Goal: Task Accomplishment & Management: Complete application form

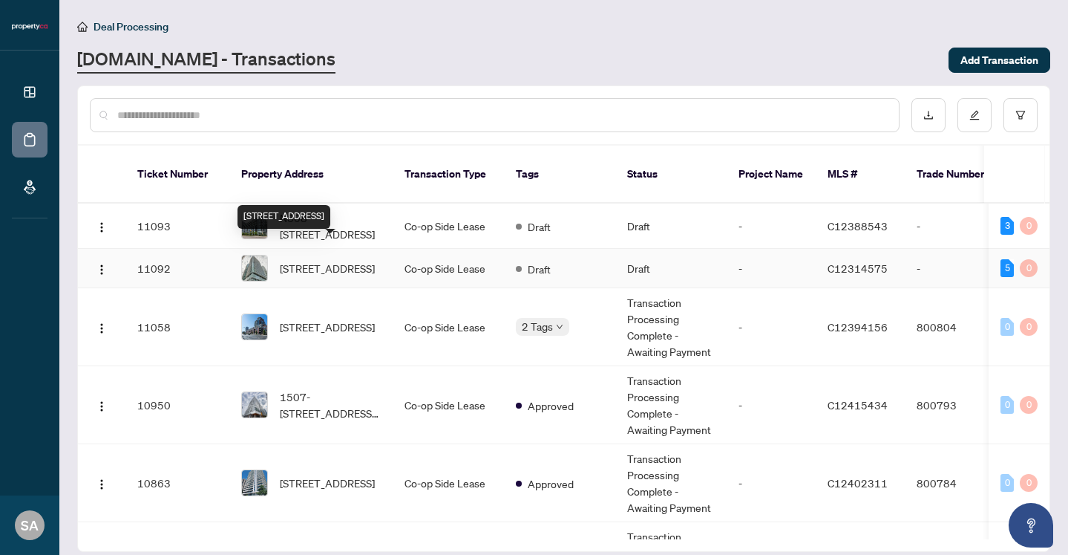
click at [285, 260] on span "[STREET_ADDRESS]" at bounding box center [327, 268] width 95 height 16
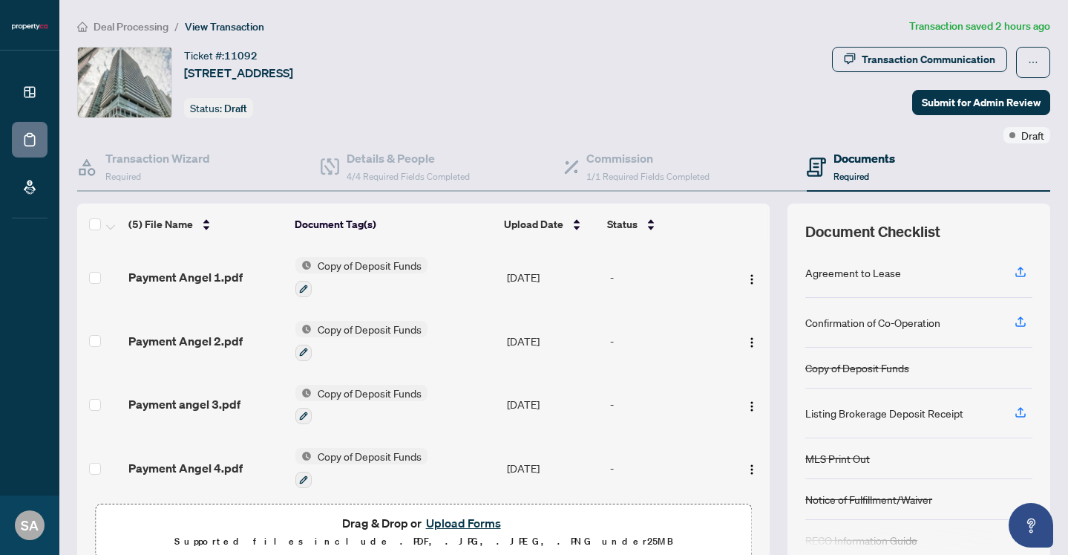
click at [477, 526] on button "Upload Forms" at bounding box center [464, 522] width 84 height 19
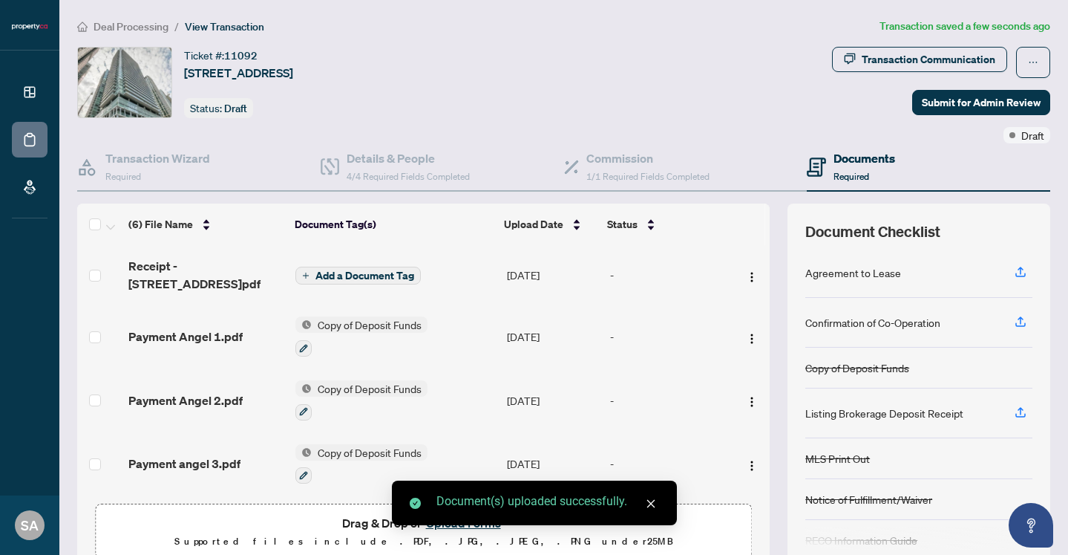
click at [336, 273] on span "Add a Document Tag" at bounding box center [365, 275] width 99 height 10
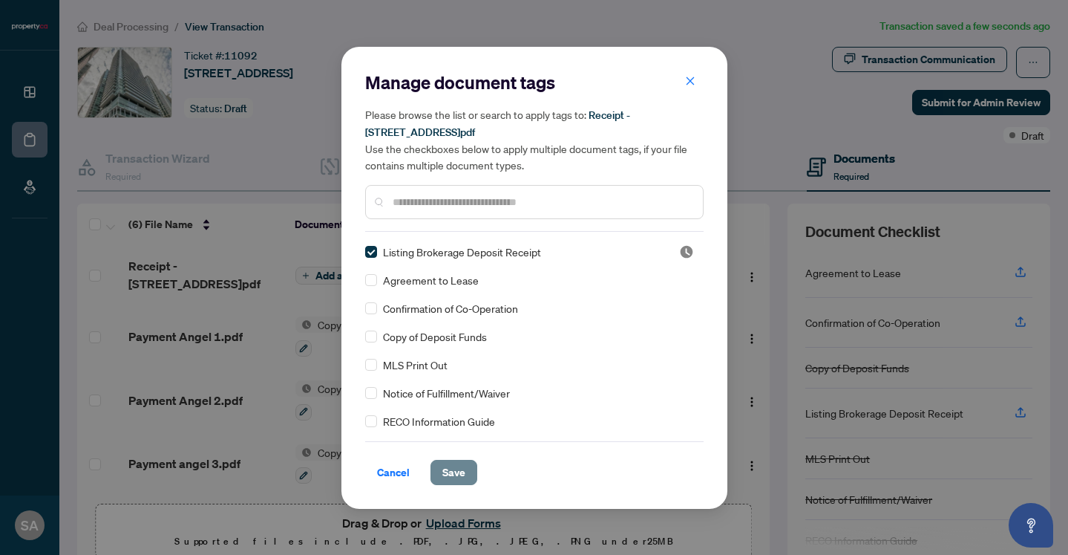
click at [471, 483] on button "Save" at bounding box center [454, 472] width 47 height 25
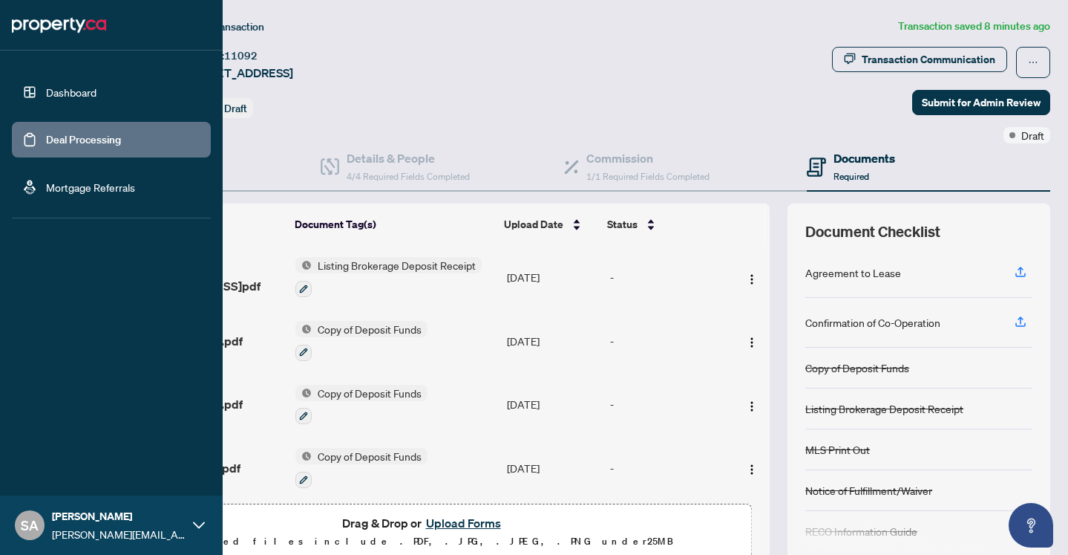
click at [46, 140] on link "Deal Processing" at bounding box center [83, 139] width 75 height 13
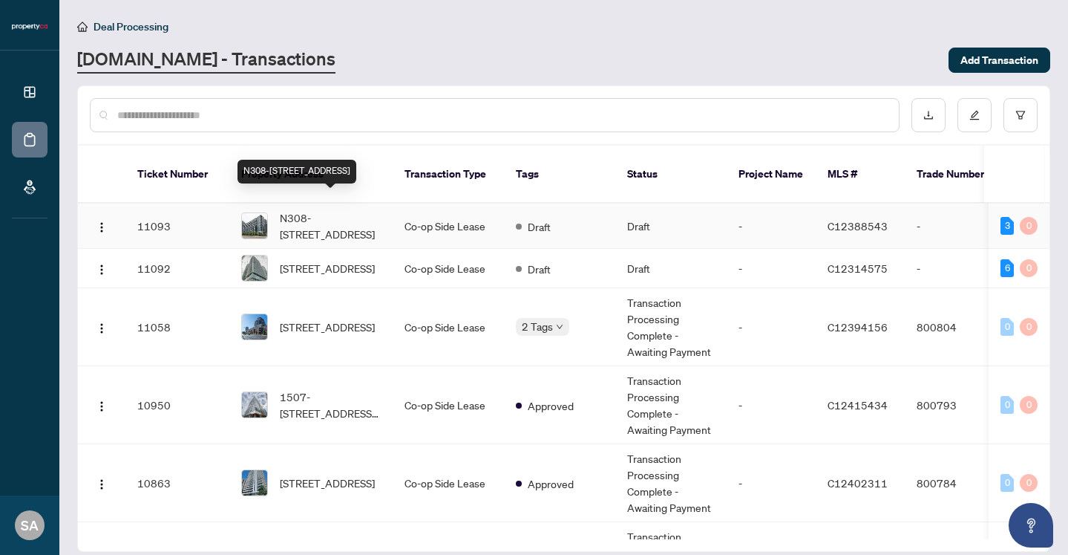
click at [338, 209] on span "N308-[STREET_ADDRESS]" at bounding box center [330, 225] width 101 height 33
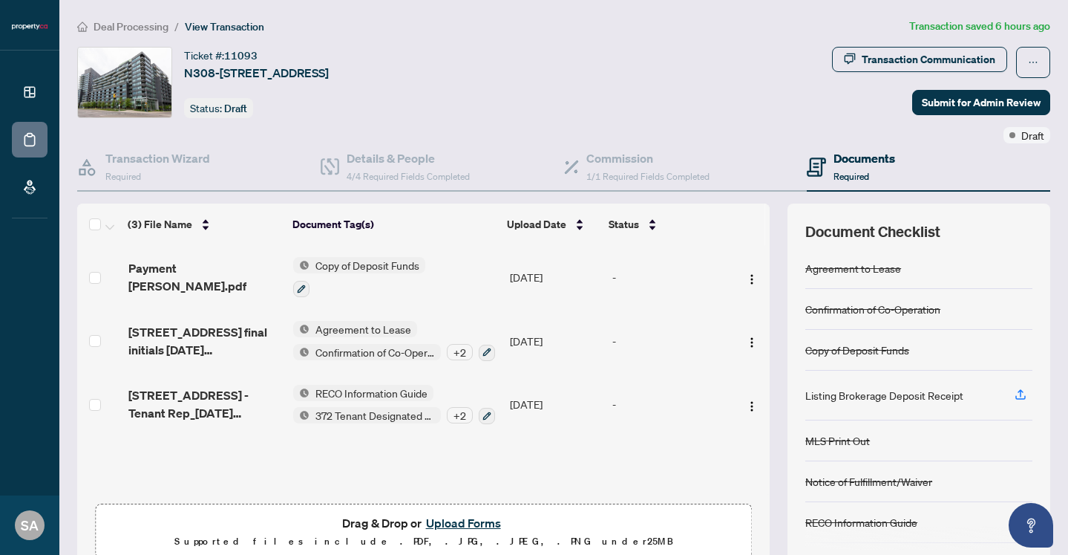
click at [455, 523] on button "Upload Forms" at bounding box center [464, 522] width 84 height 19
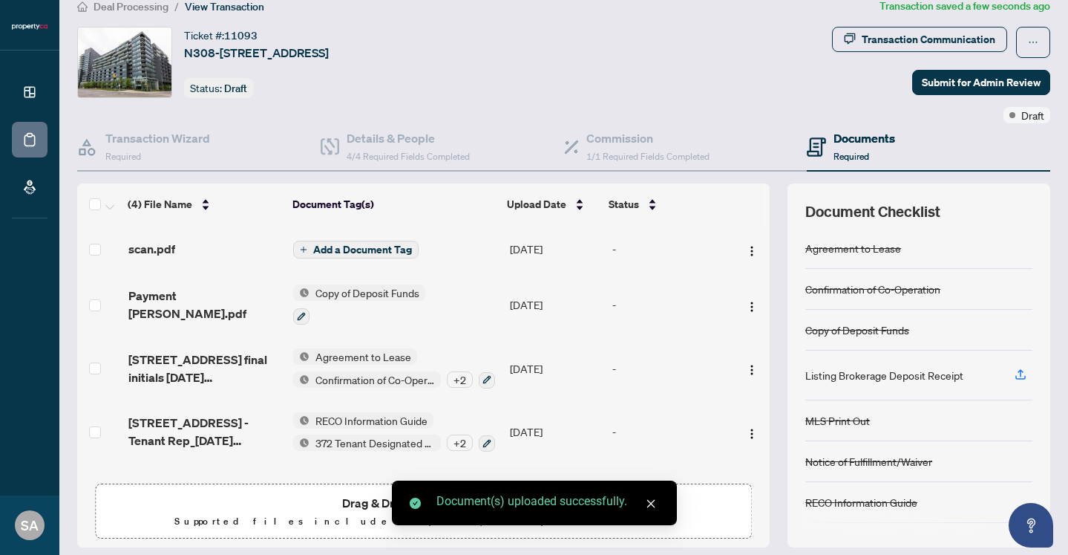
scroll to position [10, 0]
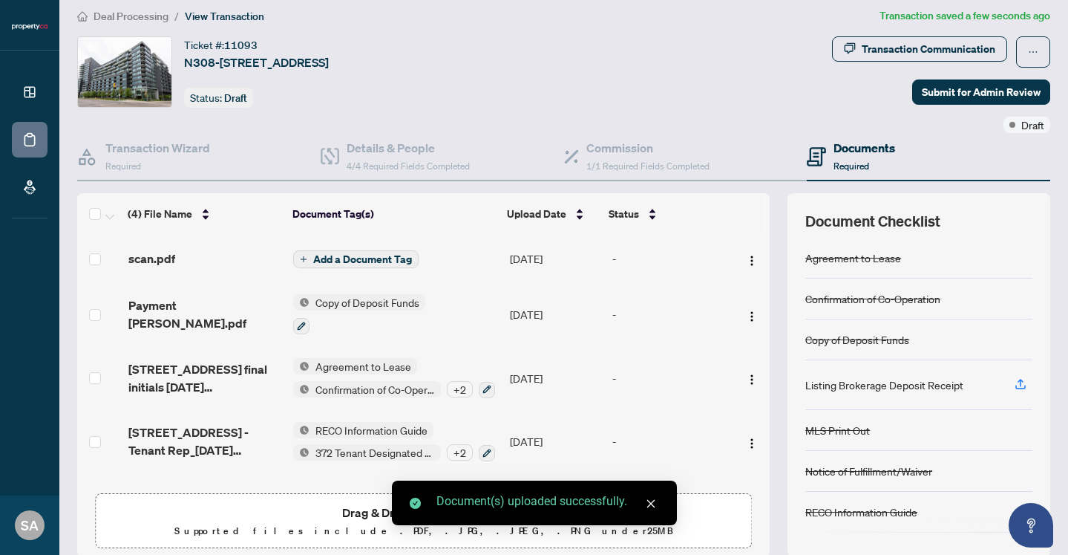
click at [356, 255] on span "Add a Document Tag" at bounding box center [362, 259] width 99 height 10
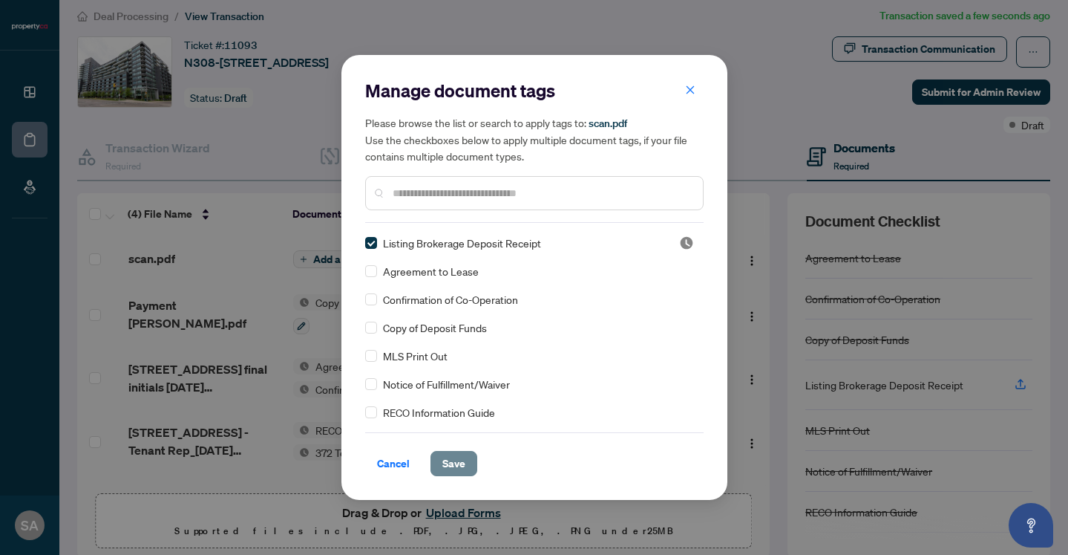
click at [454, 463] on span "Save" at bounding box center [454, 463] width 23 height 24
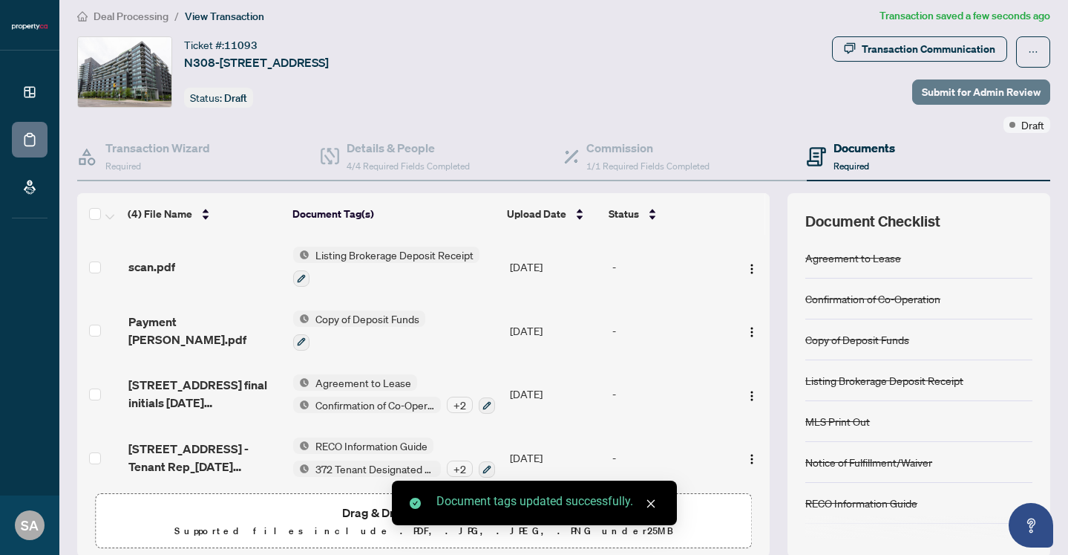
click at [962, 94] on span "Submit for Admin Review" at bounding box center [981, 92] width 119 height 24
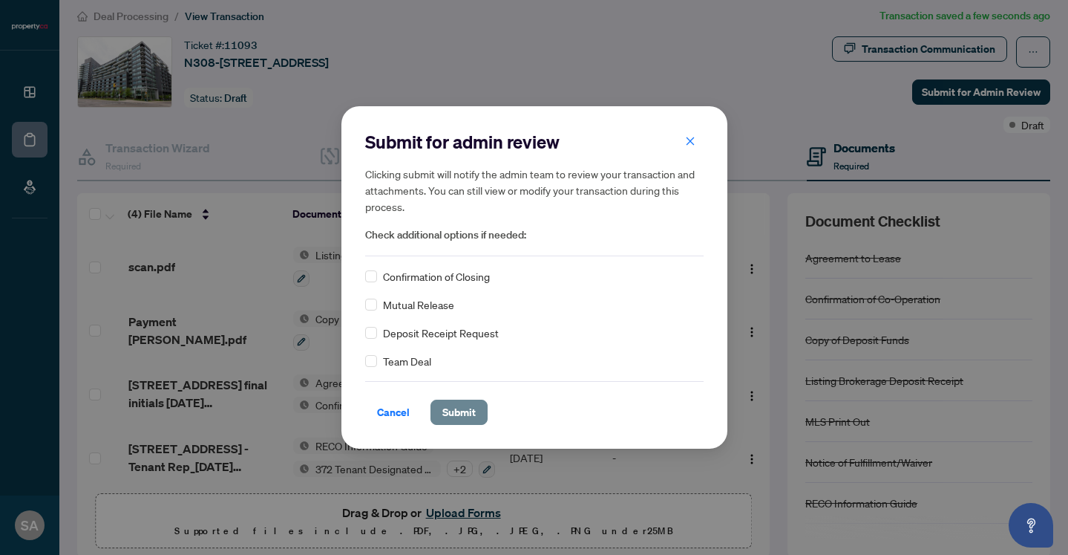
click at [464, 410] on span "Submit" at bounding box center [459, 412] width 33 height 24
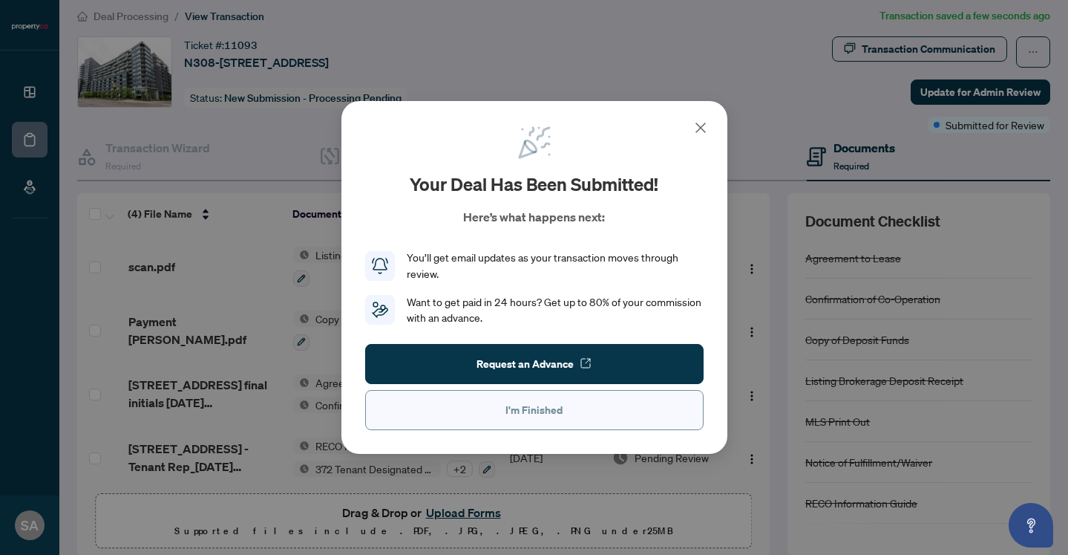
click at [569, 411] on button "I'm Finished" at bounding box center [534, 410] width 339 height 40
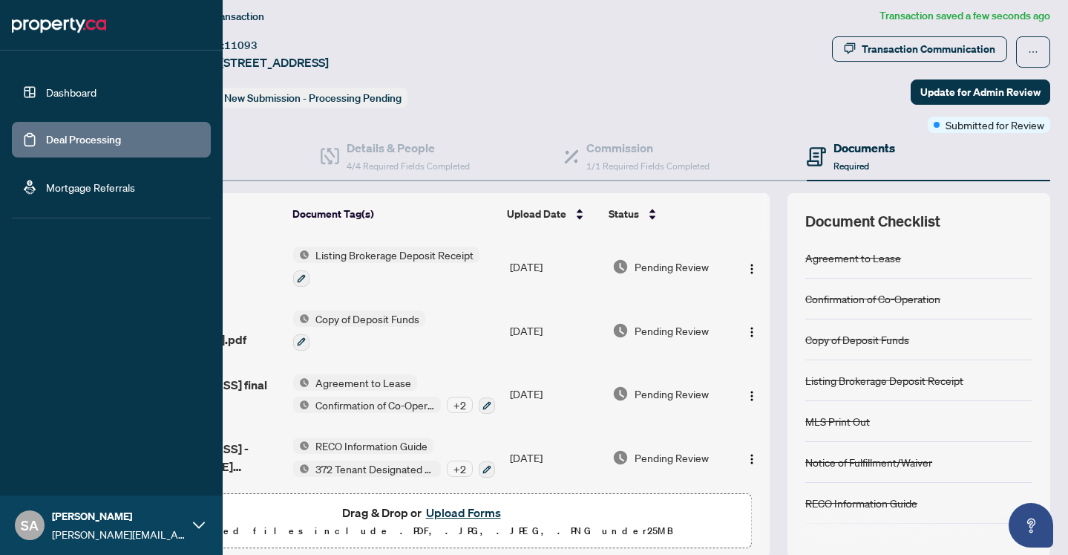
click at [46, 137] on link "Deal Processing" at bounding box center [83, 139] width 75 height 13
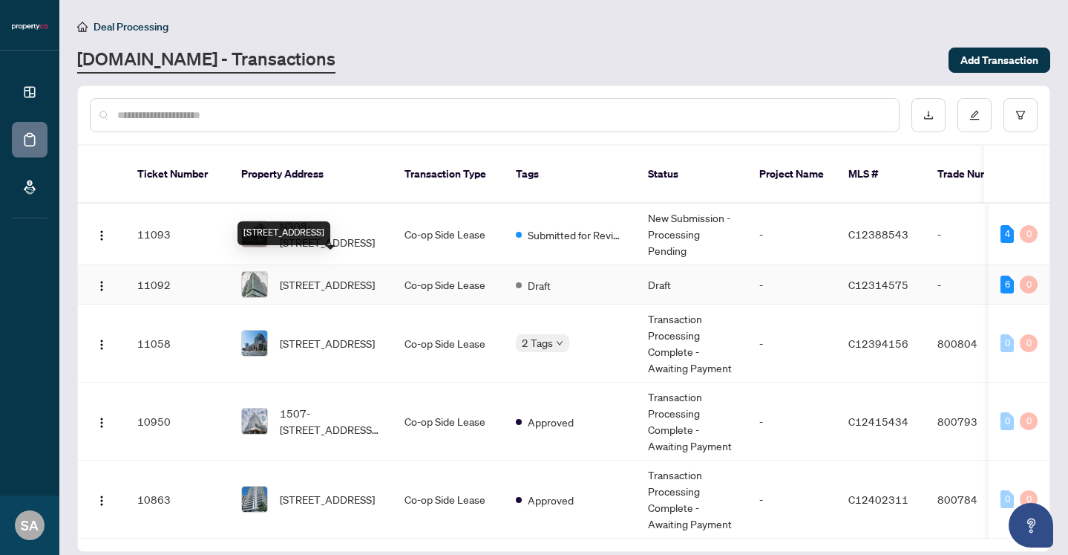
click at [316, 276] on span "[STREET_ADDRESS]" at bounding box center [327, 284] width 95 height 16
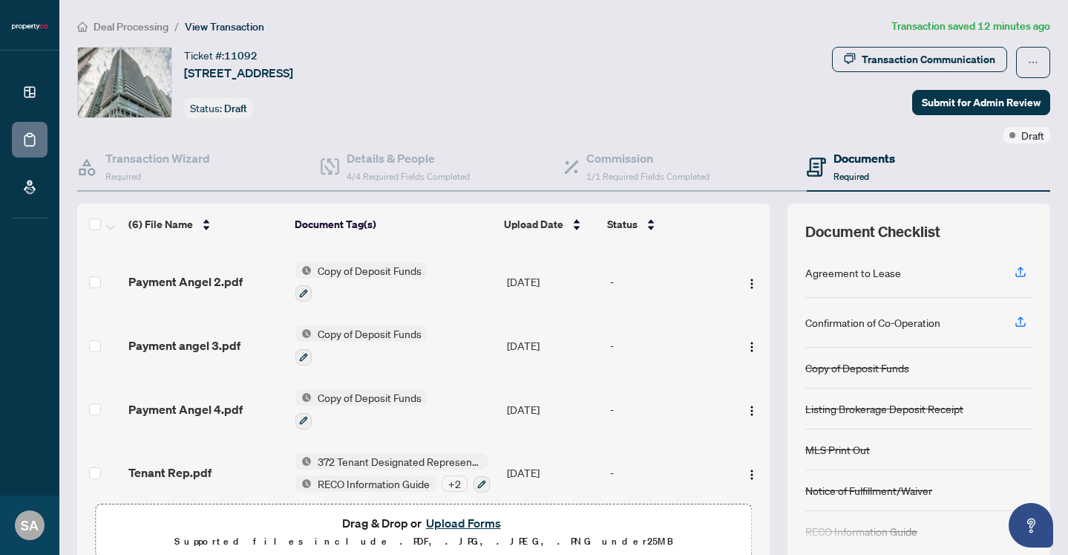
scroll to position [131, 0]
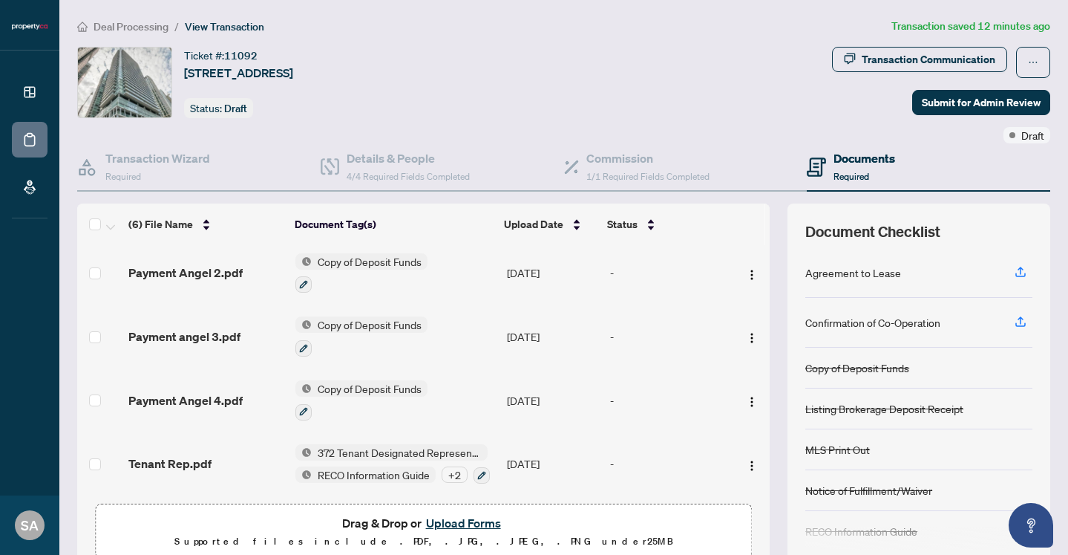
click at [469, 520] on button "Upload Forms" at bounding box center [464, 522] width 84 height 19
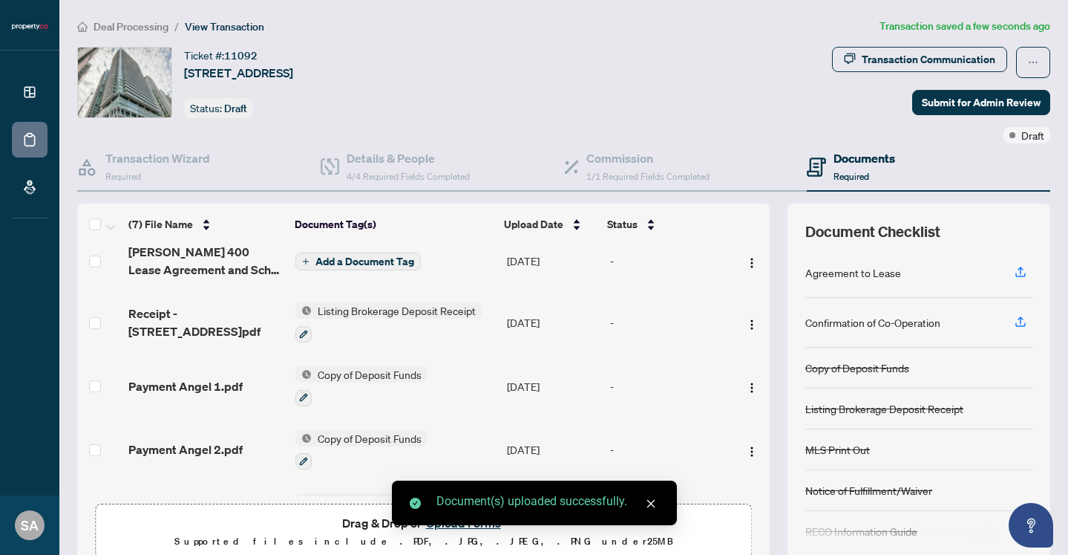
scroll to position [0, 0]
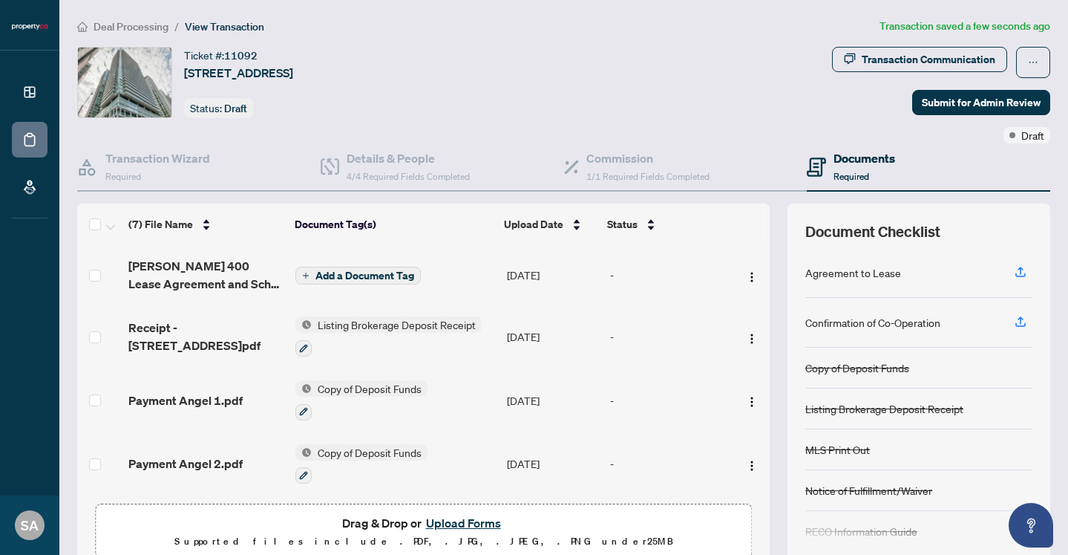
click at [370, 272] on span "Add a Document Tag" at bounding box center [365, 275] width 99 height 10
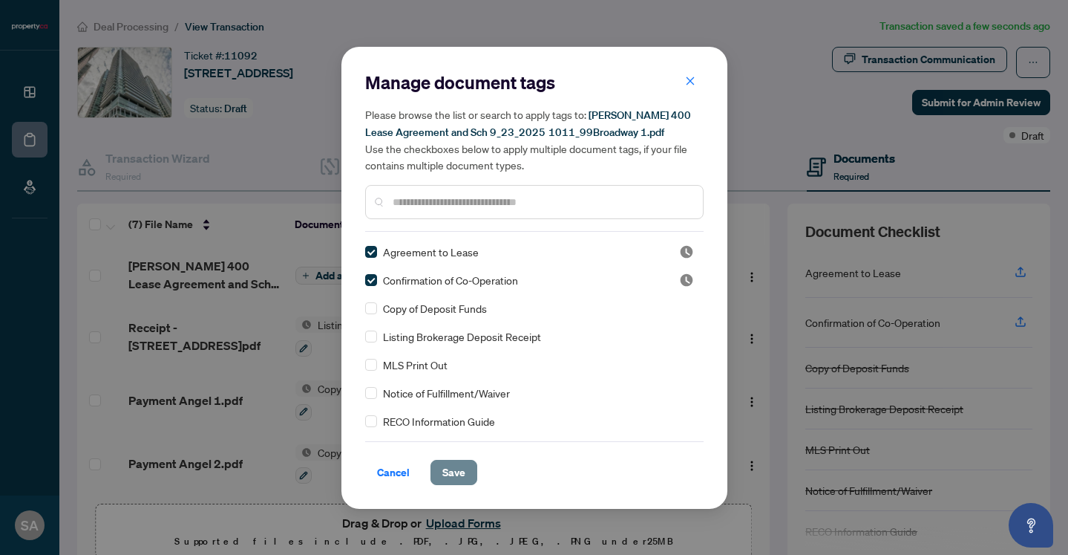
click at [458, 472] on span "Save" at bounding box center [454, 472] width 23 height 24
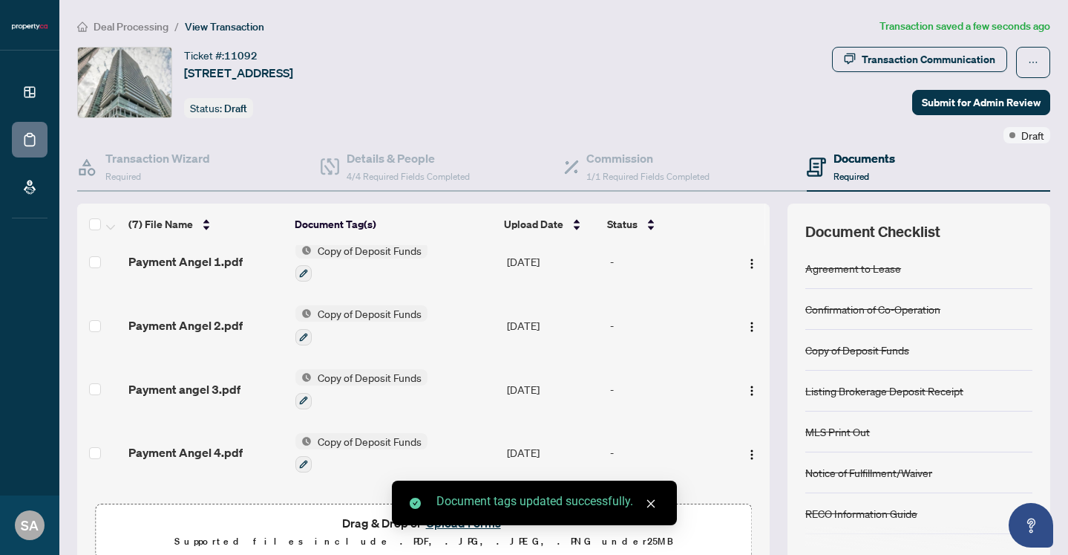
scroll to position [195, 0]
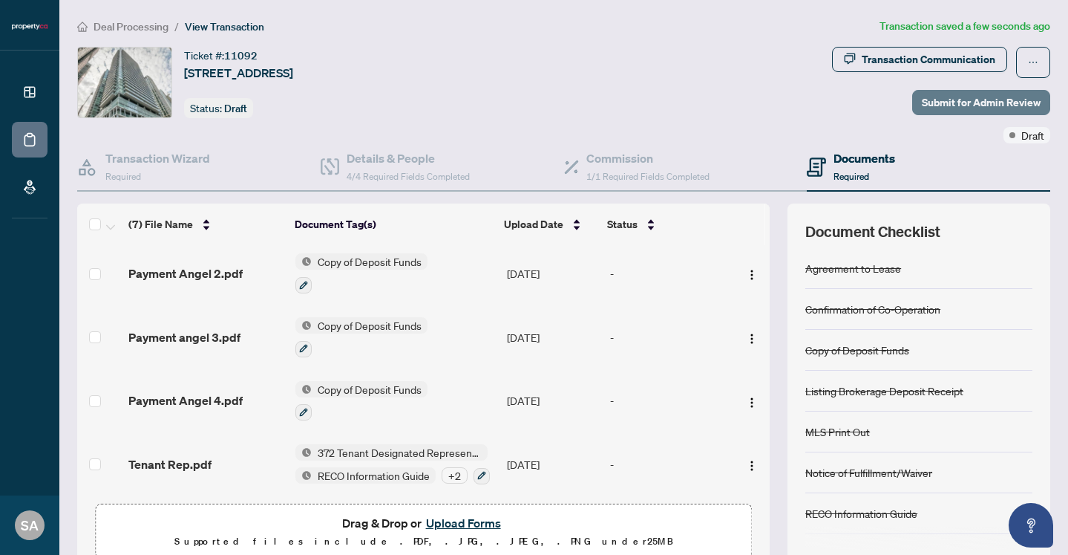
click at [961, 99] on span "Submit for Admin Review" at bounding box center [981, 103] width 119 height 24
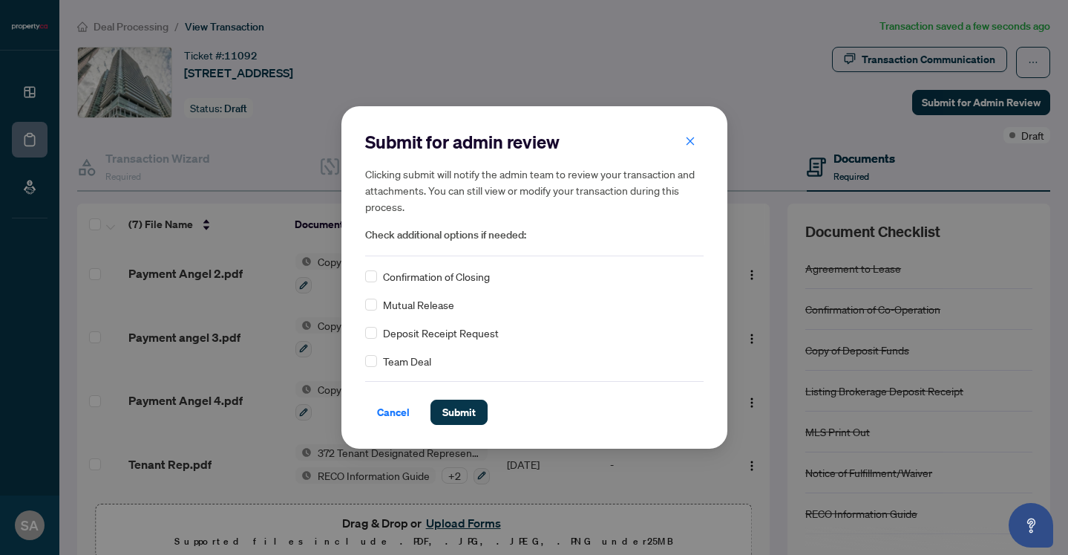
click at [466, 397] on div "Cancel Submit" at bounding box center [534, 403] width 339 height 44
click at [463, 406] on span "Submit" at bounding box center [459, 412] width 33 height 24
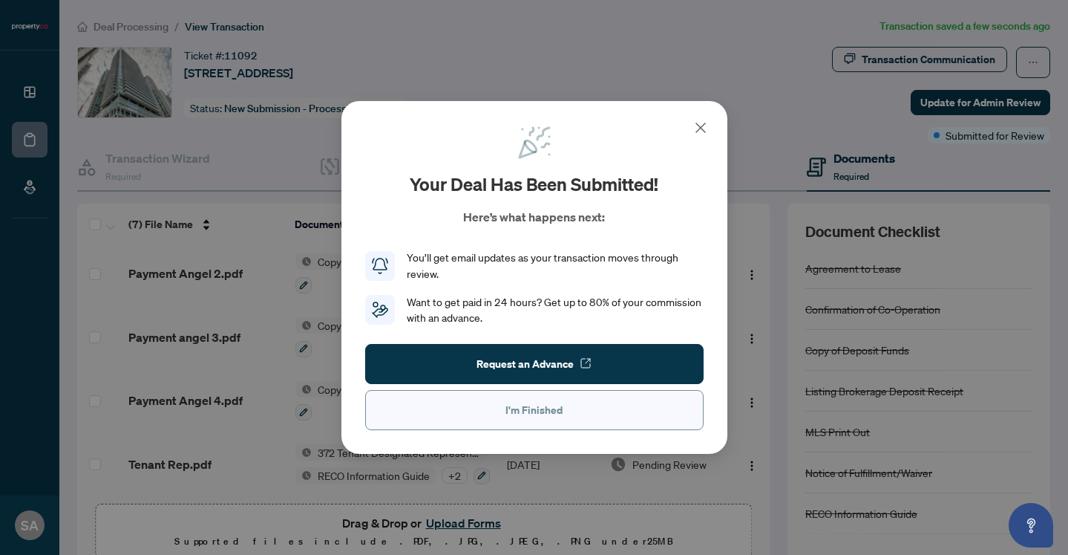
click at [503, 412] on button "I'm Finished" at bounding box center [534, 410] width 339 height 40
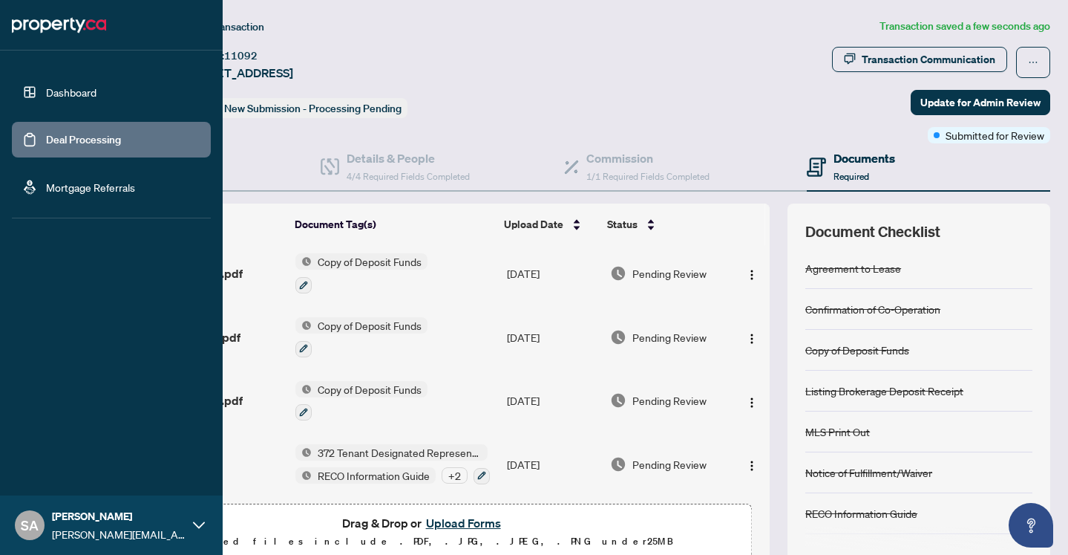
click at [46, 134] on link "Deal Processing" at bounding box center [83, 139] width 75 height 13
